Goal: Find specific page/section: Find specific page/section

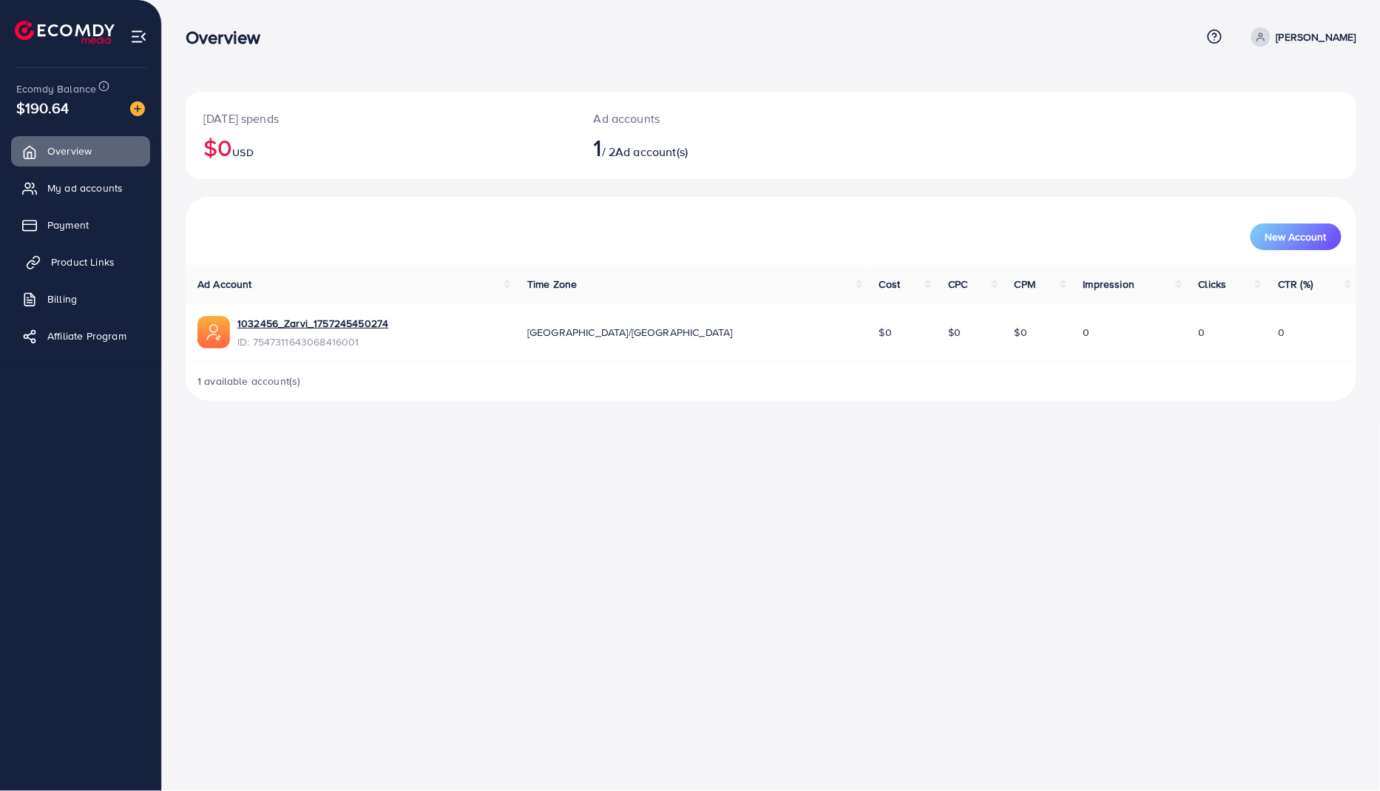
click at [93, 273] on link "Product Links" at bounding box center [80, 262] width 139 height 30
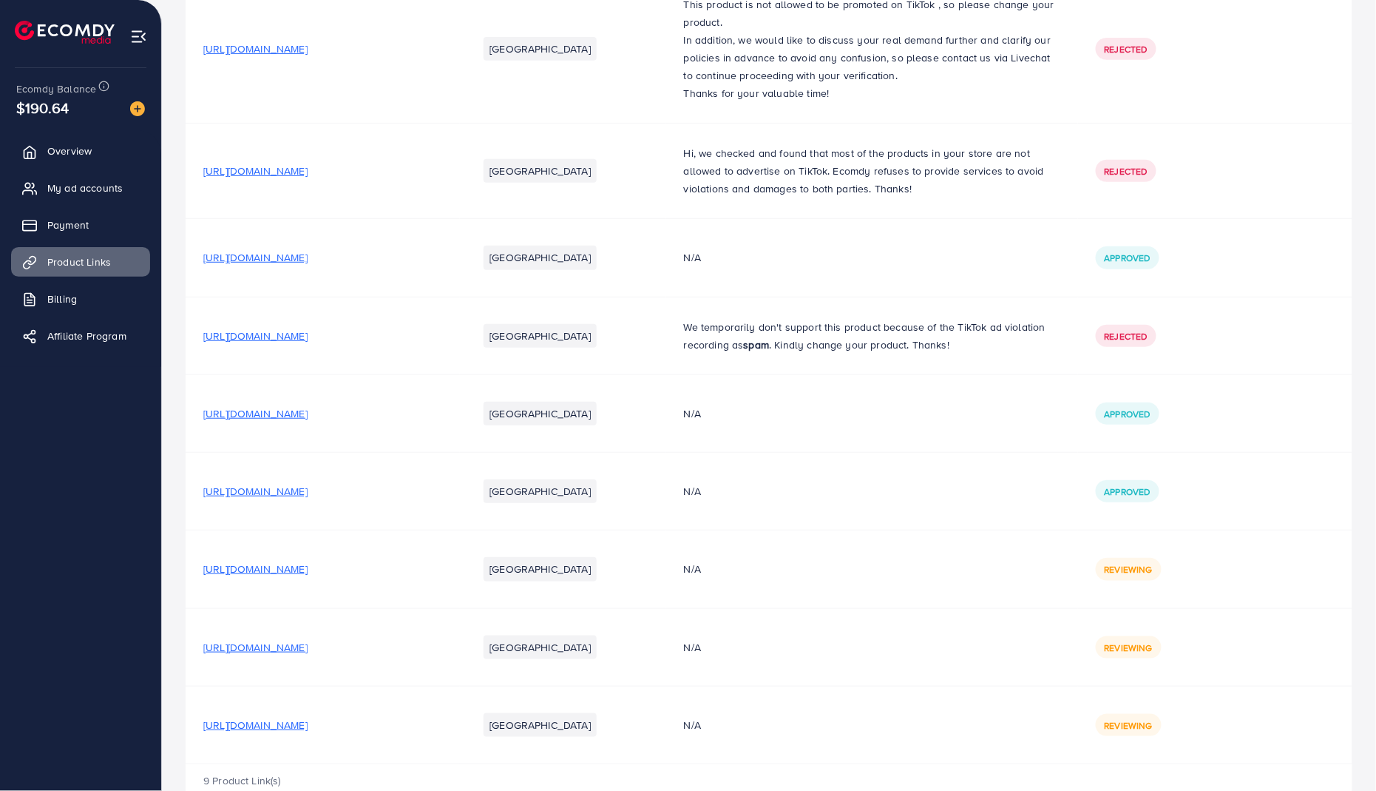
scroll to position [268, 0]
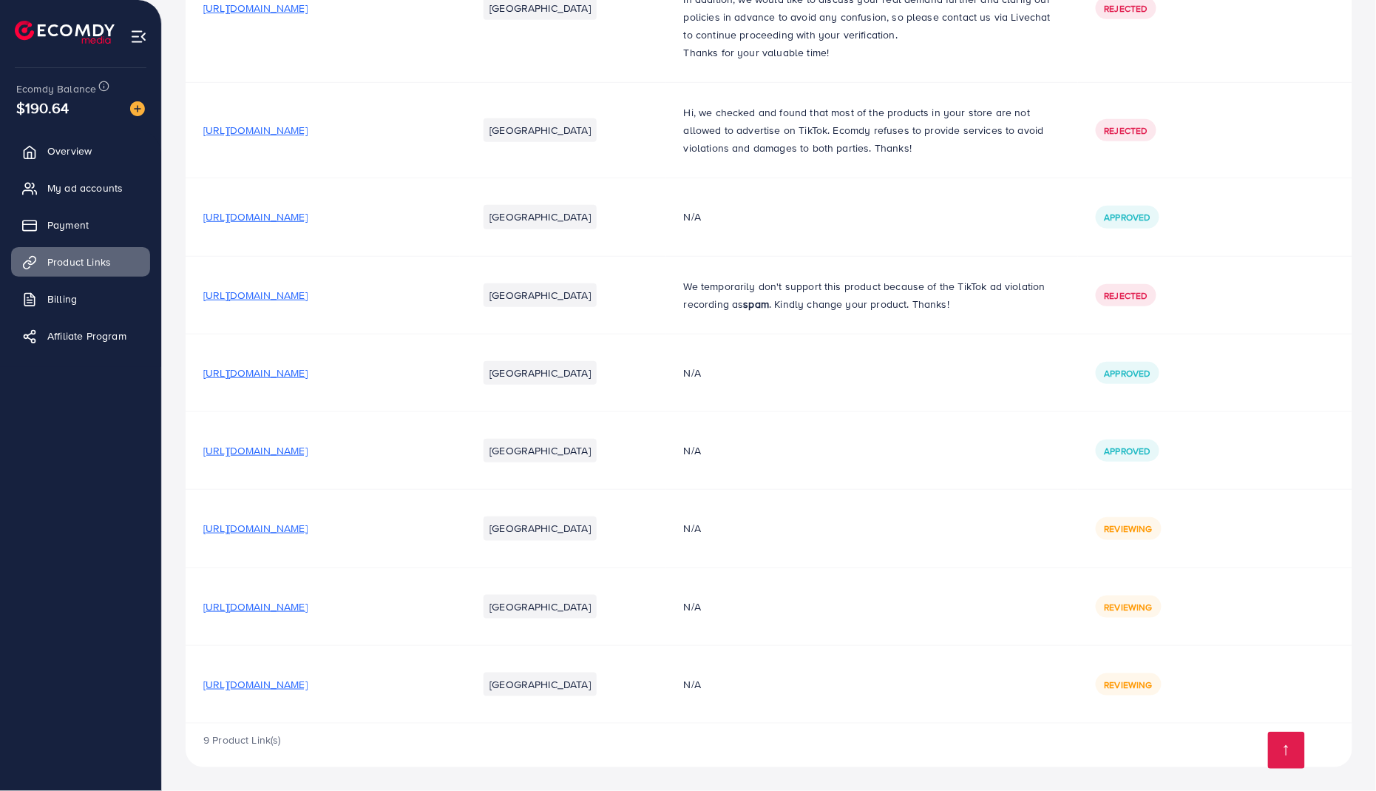
scroll to position [268, 0]
